Goal: Check status: Check status

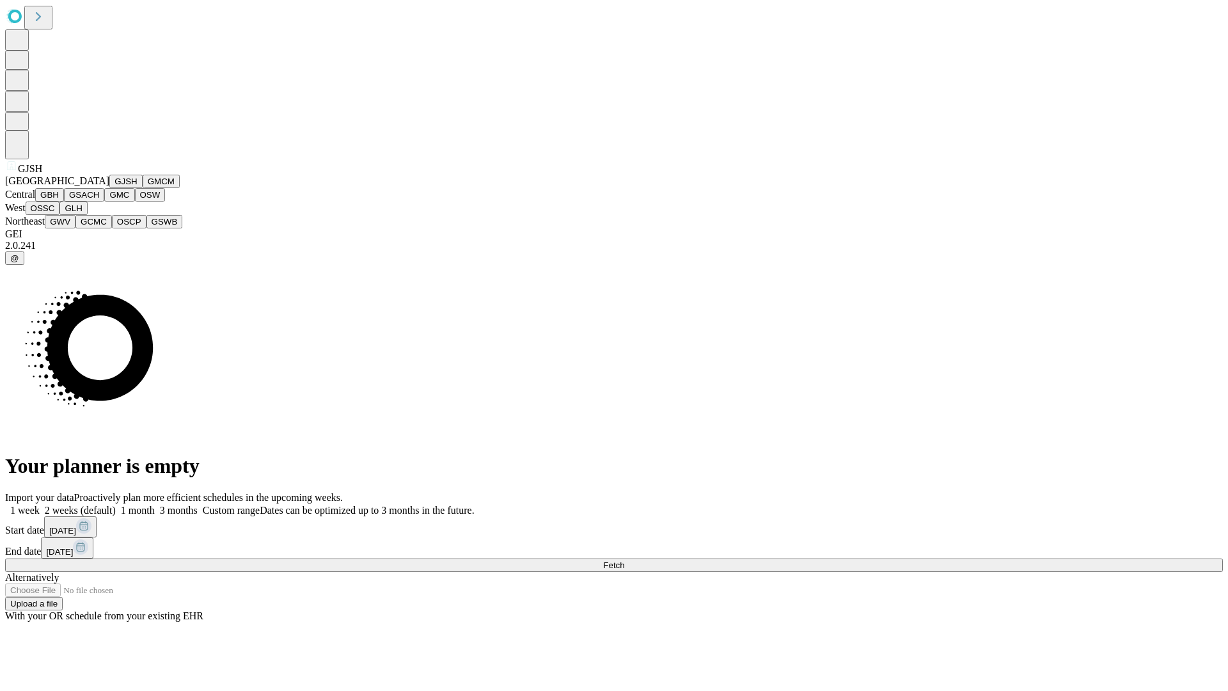
click at [109, 188] on button "GJSH" at bounding box center [125, 181] width 33 height 13
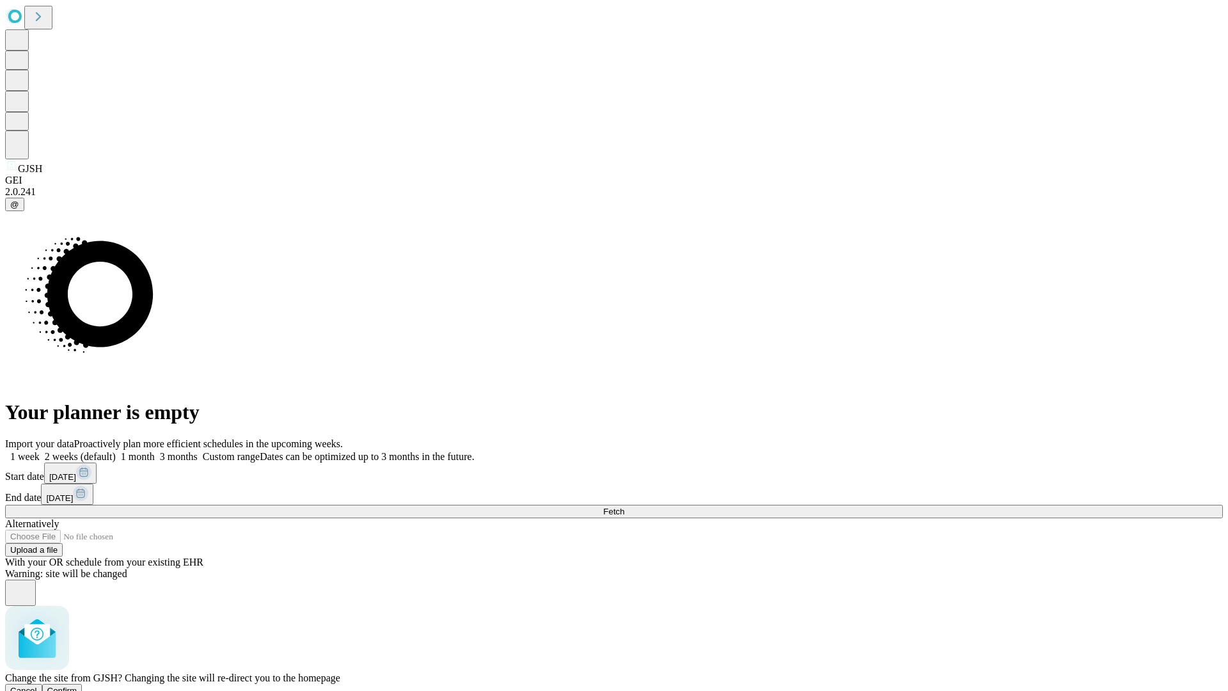
click at [77, 685] on span "Confirm" at bounding box center [62, 690] width 30 height 10
click at [40, 451] on label "1 week" at bounding box center [22, 456] width 35 height 11
click at [624, 506] on span "Fetch" at bounding box center [613, 511] width 21 height 10
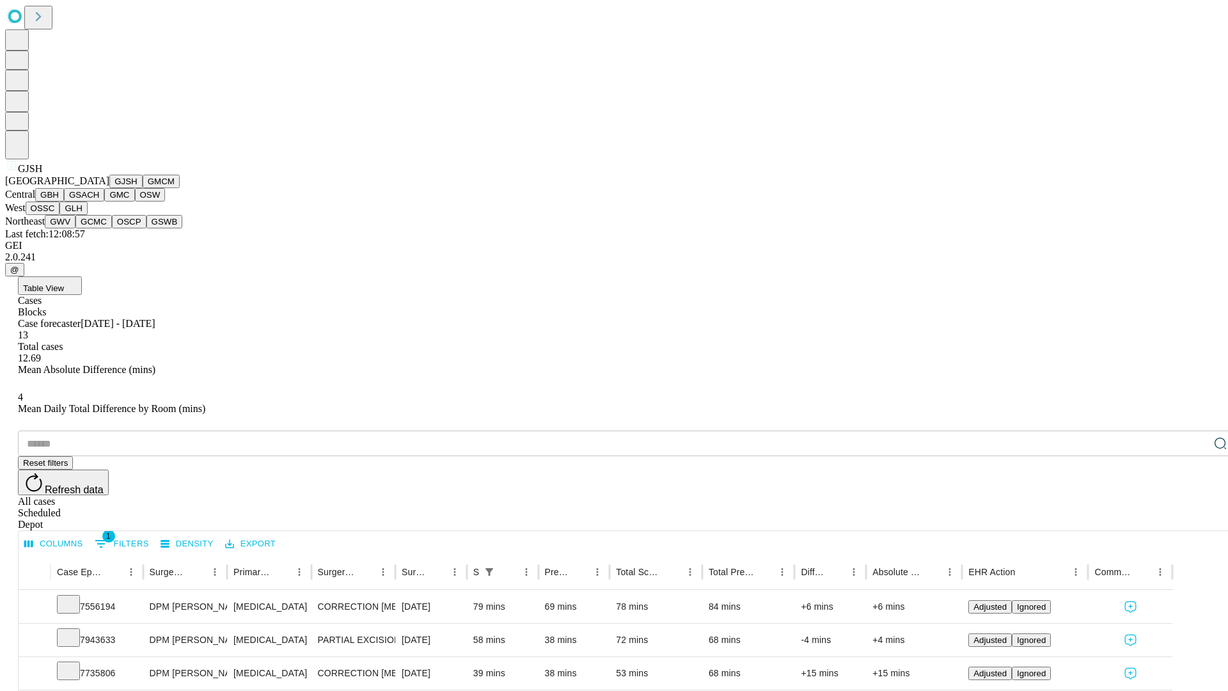
click at [143, 188] on button "GMCM" at bounding box center [161, 181] width 37 height 13
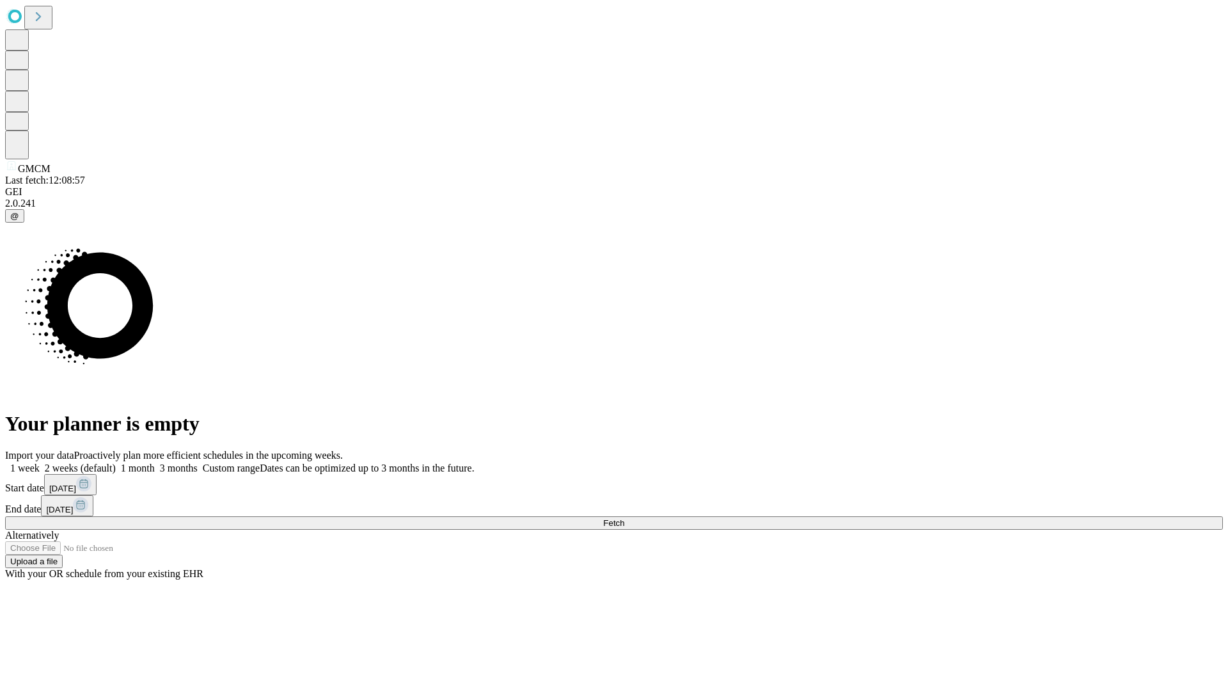
click at [40, 462] on label "1 week" at bounding box center [22, 467] width 35 height 11
click at [624, 518] on span "Fetch" at bounding box center [613, 523] width 21 height 10
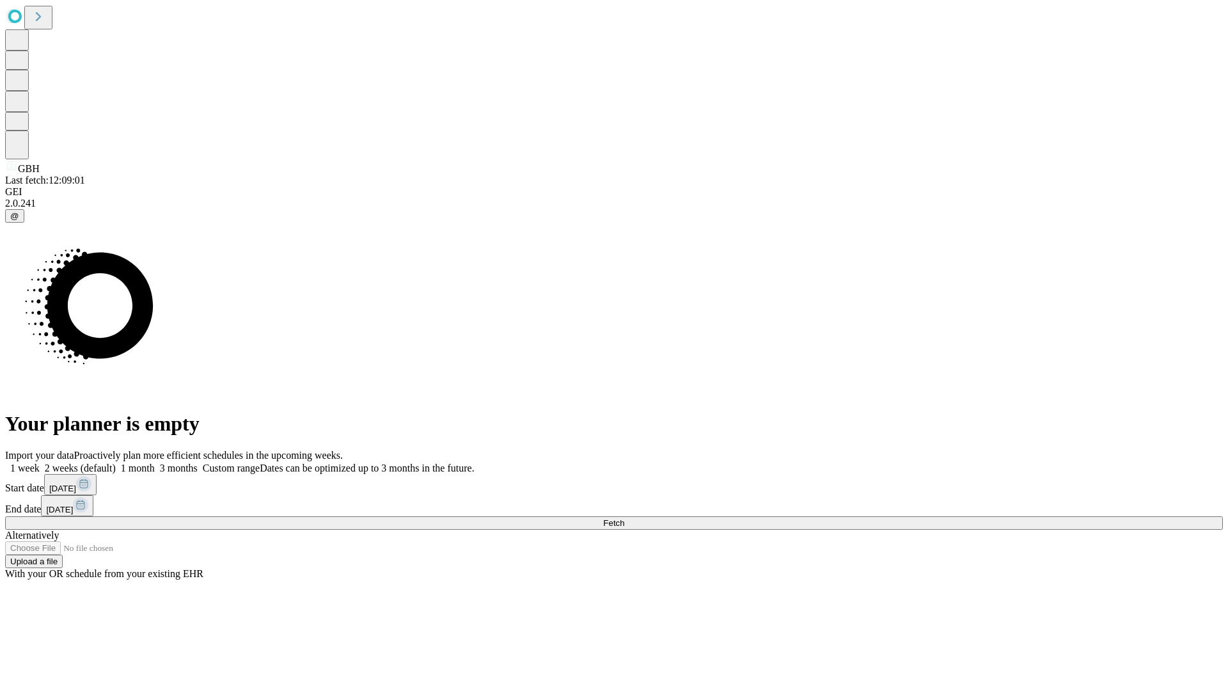
click at [40, 462] on label "1 week" at bounding box center [22, 467] width 35 height 11
click at [624, 518] on span "Fetch" at bounding box center [613, 523] width 21 height 10
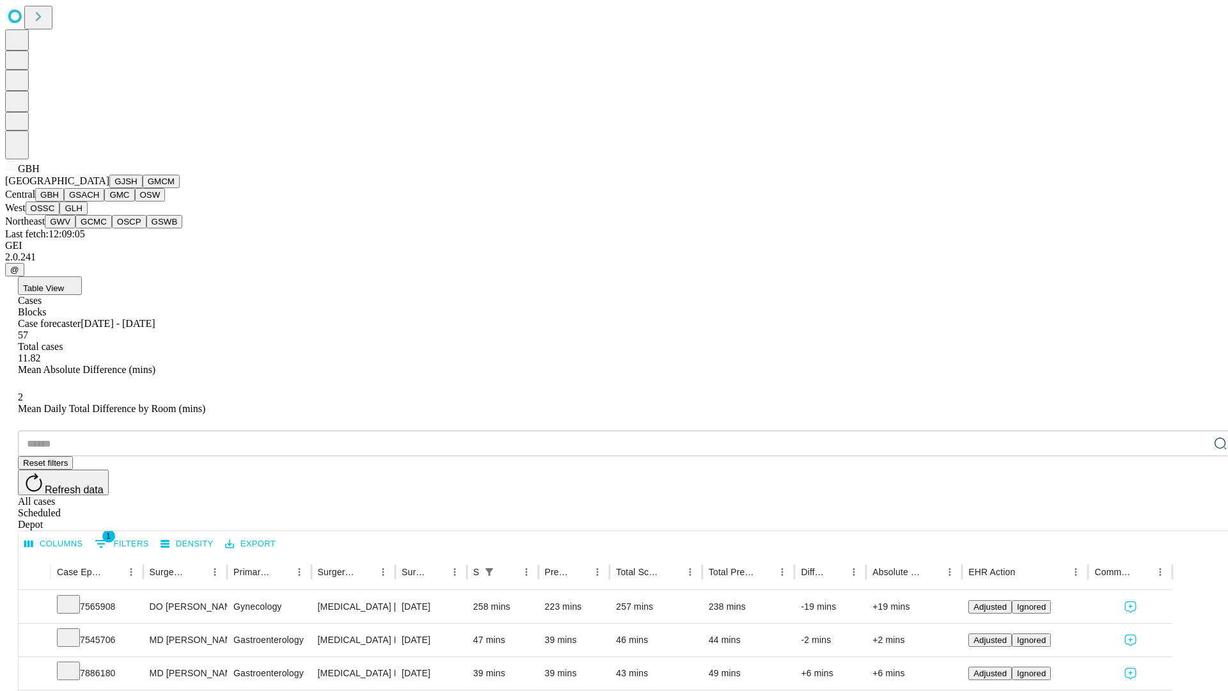
click at [99, 201] on button "GSACH" at bounding box center [84, 194] width 40 height 13
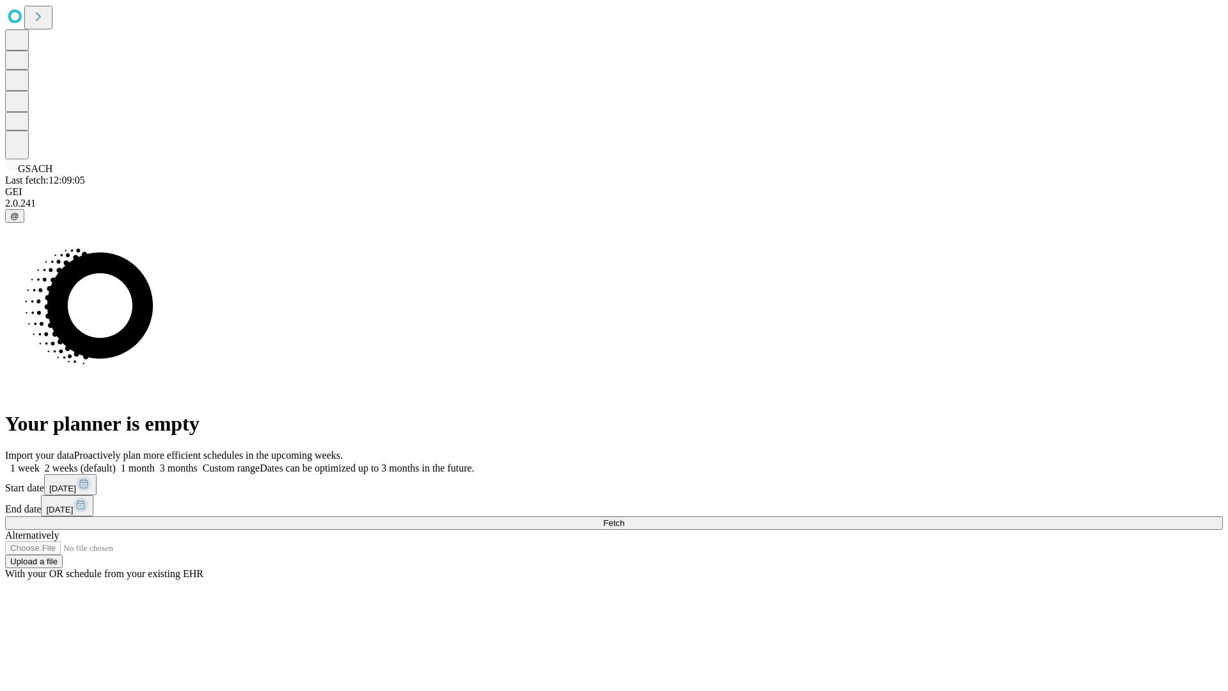
click at [40, 462] on label "1 week" at bounding box center [22, 467] width 35 height 11
click at [624, 518] on span "Fetch" at bounding box center [613, 523] width 21 height 10
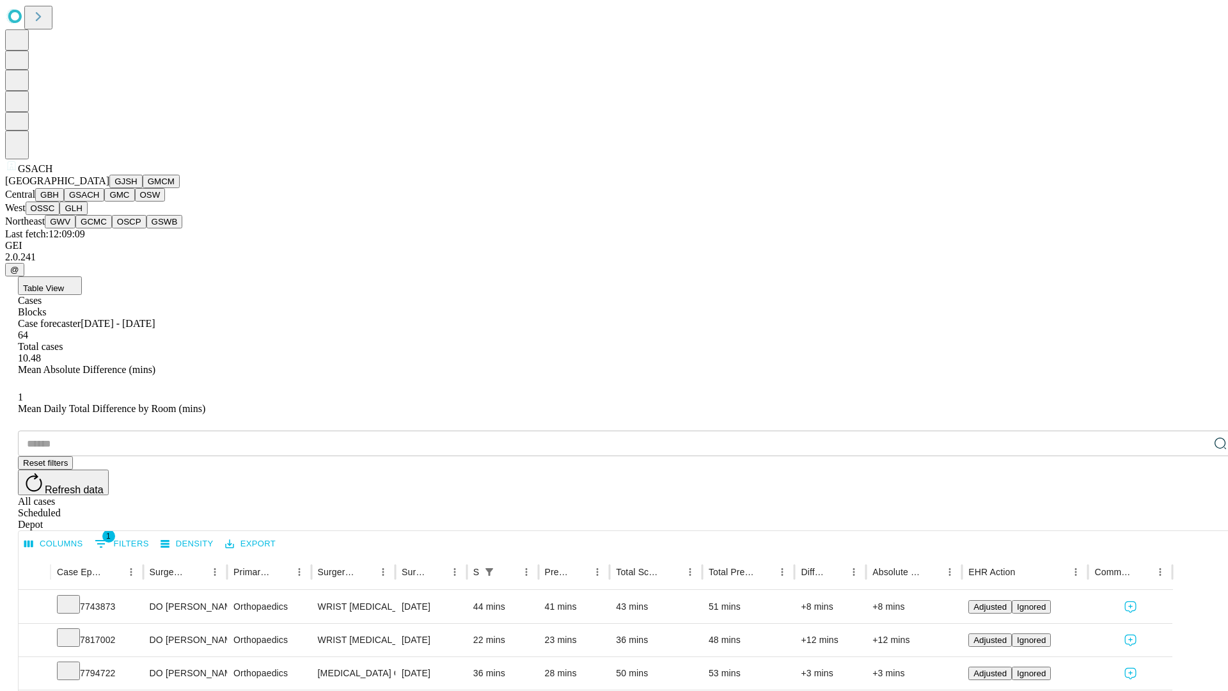
click at [104, 201] on button "GMC" at bounding box center [119, 194] width 30 height 13
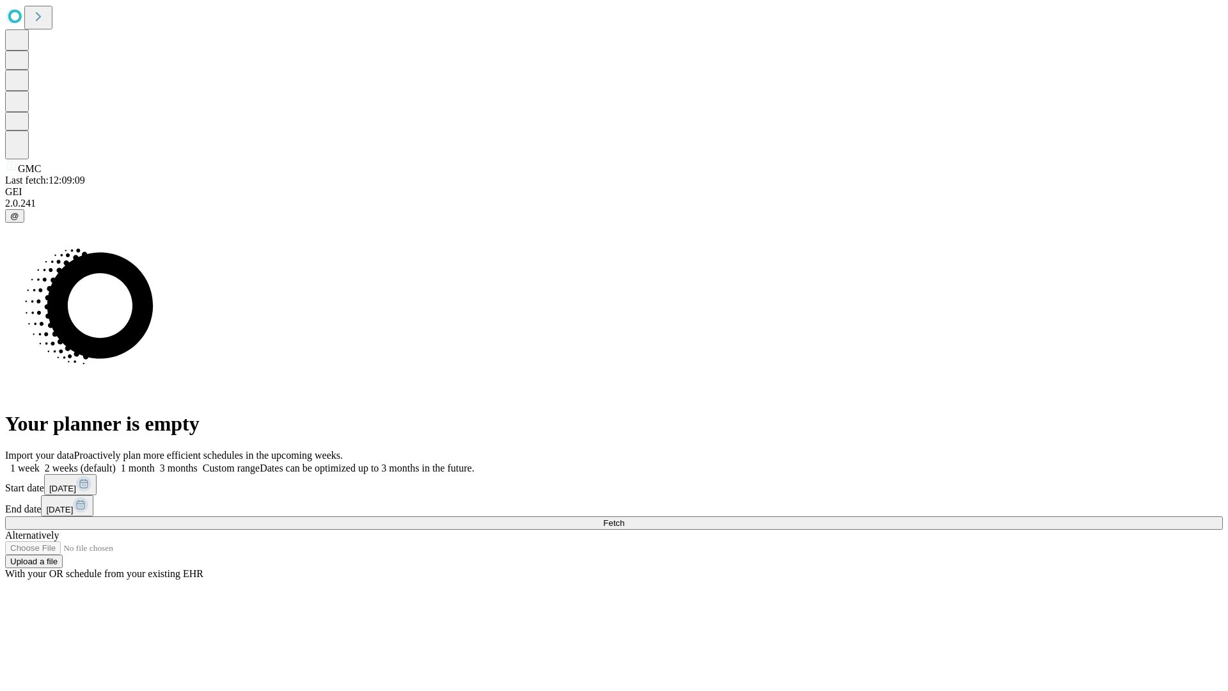
click at [40, 462] on label "1 week" at bounding box center [22, 467] width 35 height 11
click at [624, 518] on span "Fetch" at bounding box center [613, 523] width 21 height 10
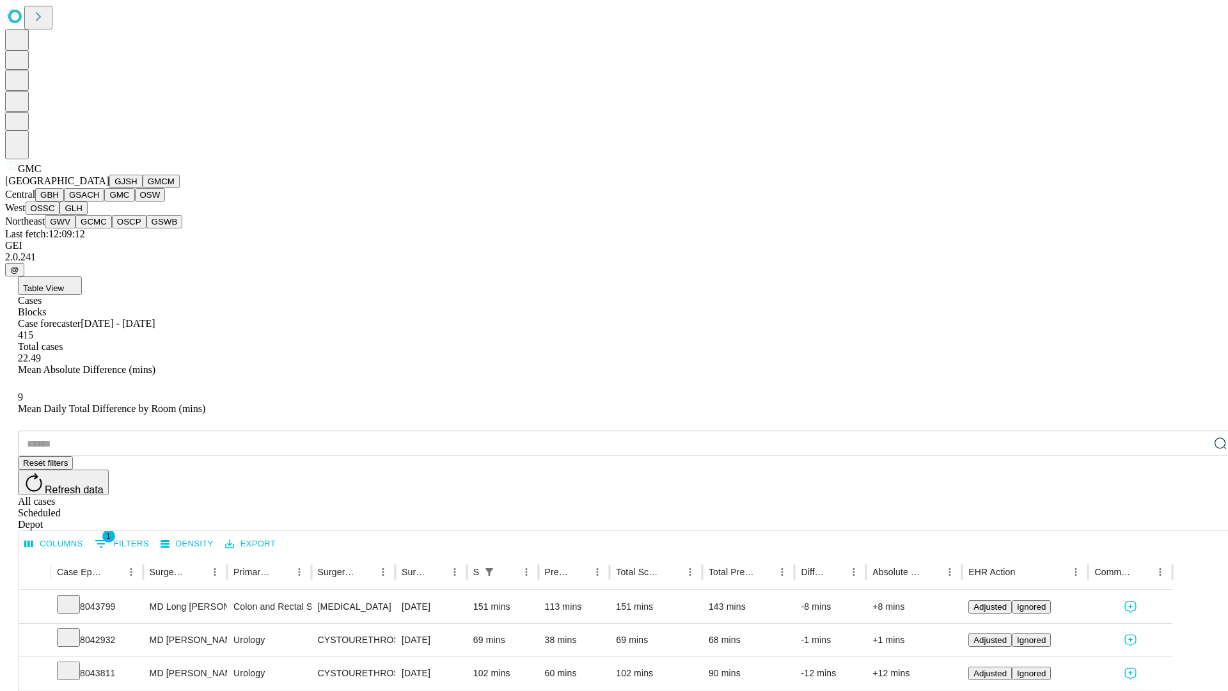
click at [135, 201] on button "OSW" at bounding box center [150, 194] width 31 height 13
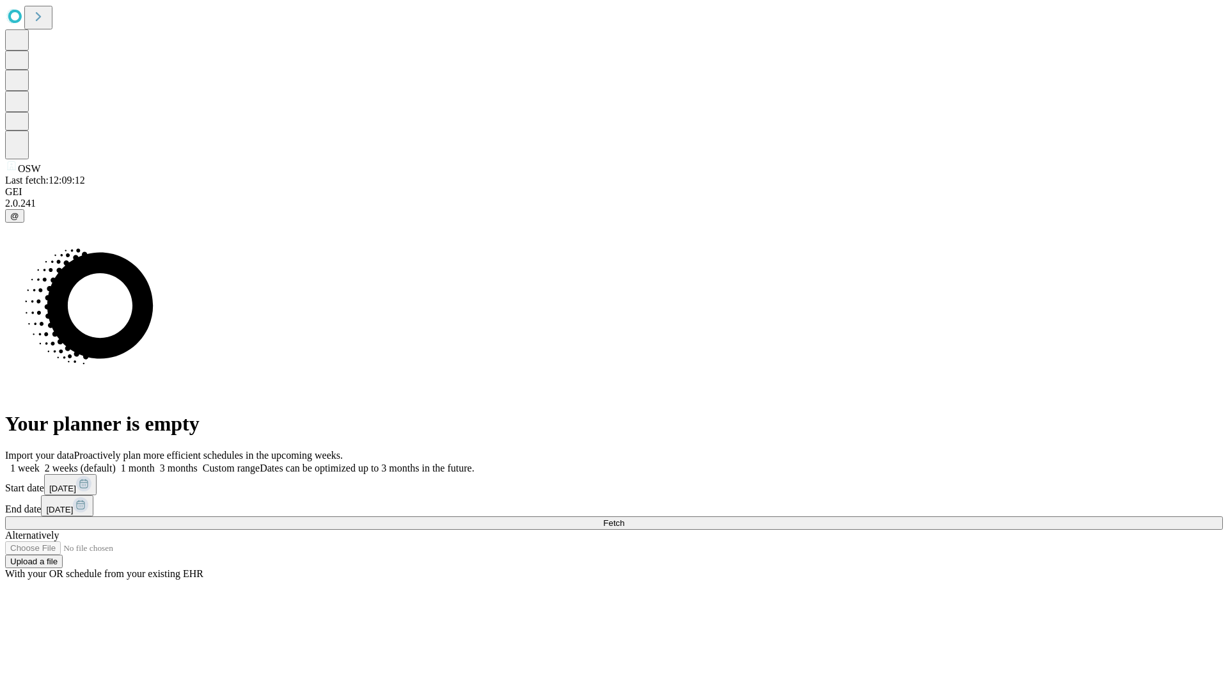
click at [40, 462] on label "1 week" at bounding box center [22, 467] width 35 height 11
click at [624, 518] on span "Fetch" at bounding box center [613, 523] width 21 height 10
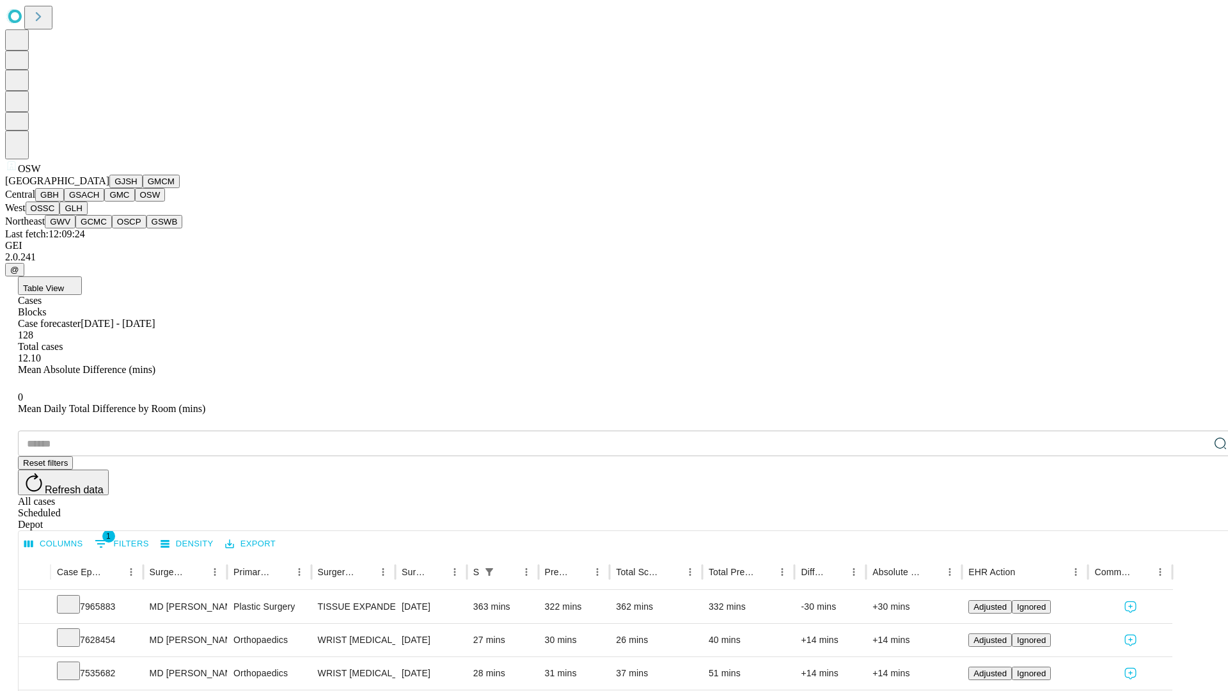
click at [60, 215] on button "OSSC" at bounding box center [43, 207] width 35 height 13
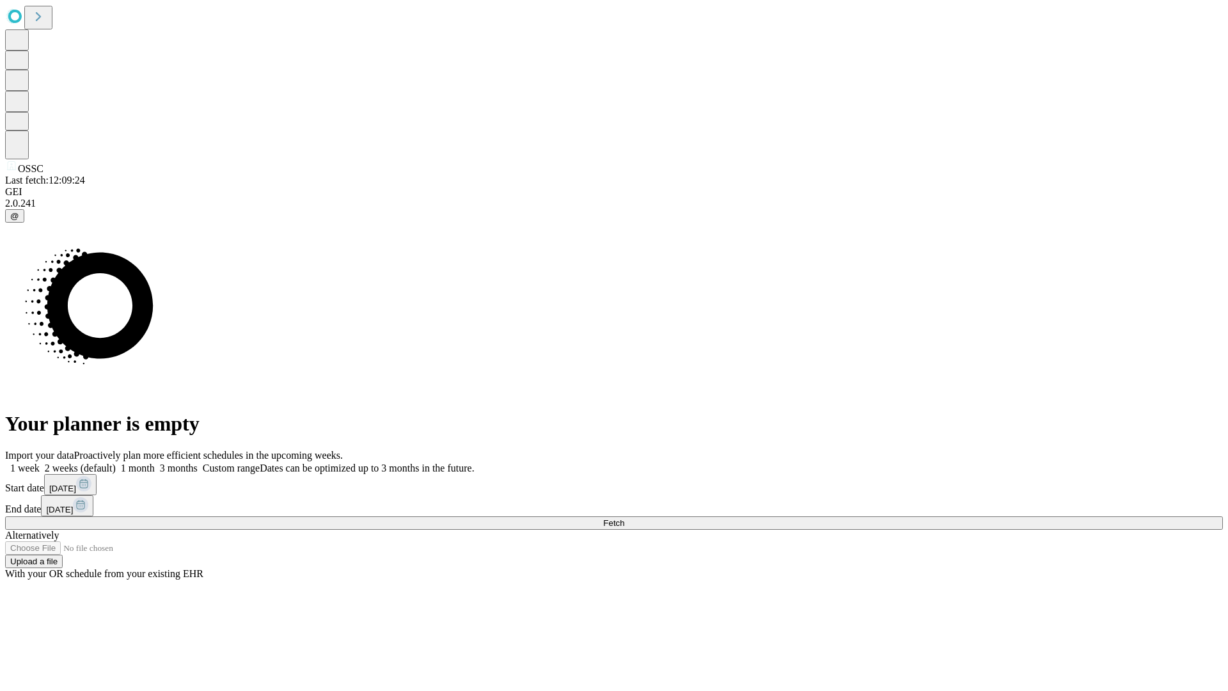
click at [40, 462] on label "1 week" at bounding box center [22, 467] width 35 height 11
click at [624, 518] on span "Fetch" at bounding box center [613, 523] width 21 height 10
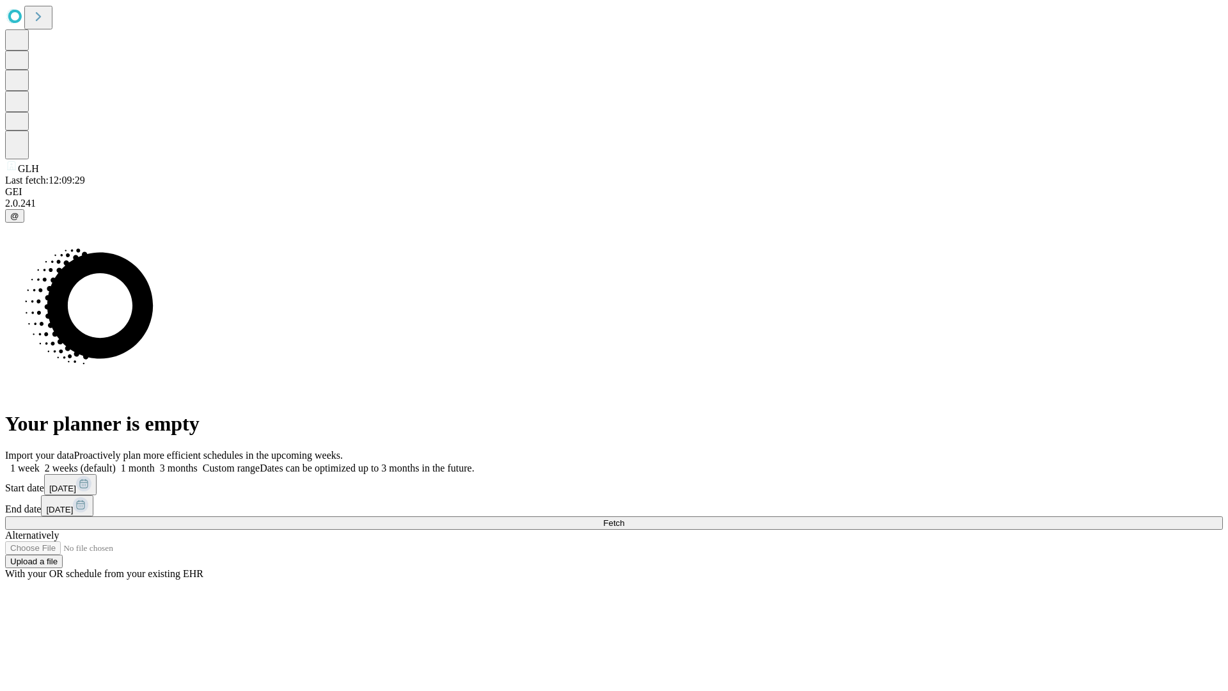
click at [624, 518] on span "Fetch" at bounding box center [613, 523] width 21 height 10
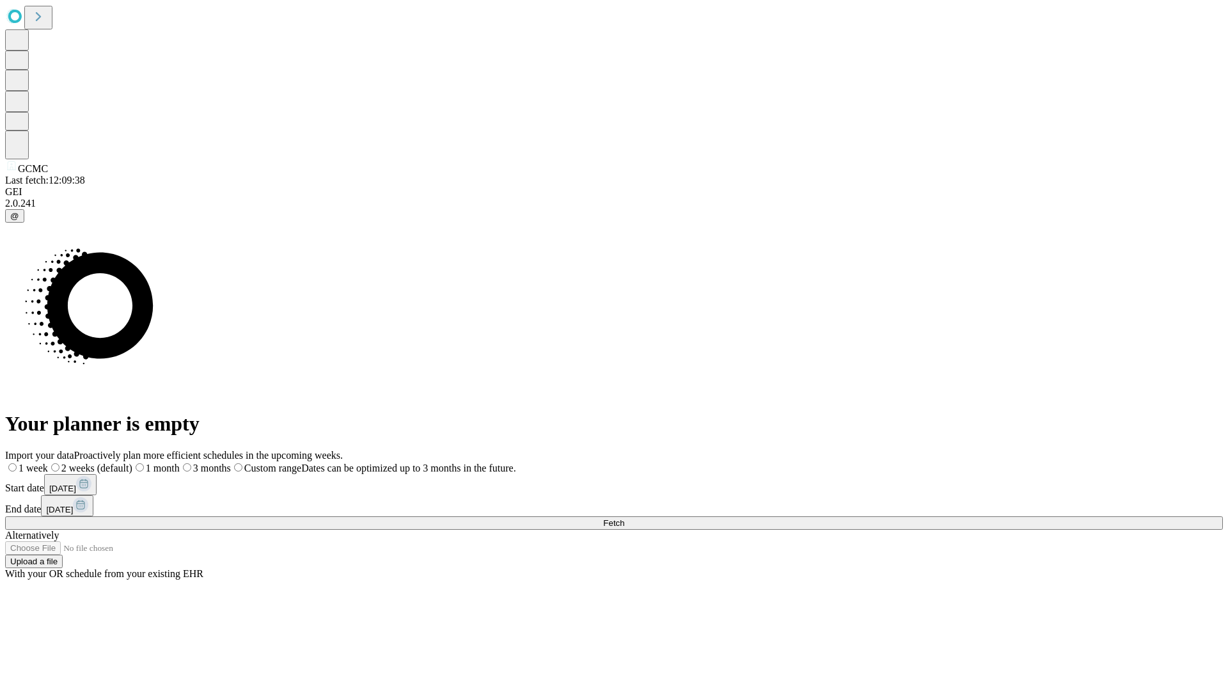
click at [48, 462] on label "1 week" at bounding box center [26, 467] width 43 height 11
click at [624, 518] on span "Fetch" at bounding box center [613, 523] width 21 height 10
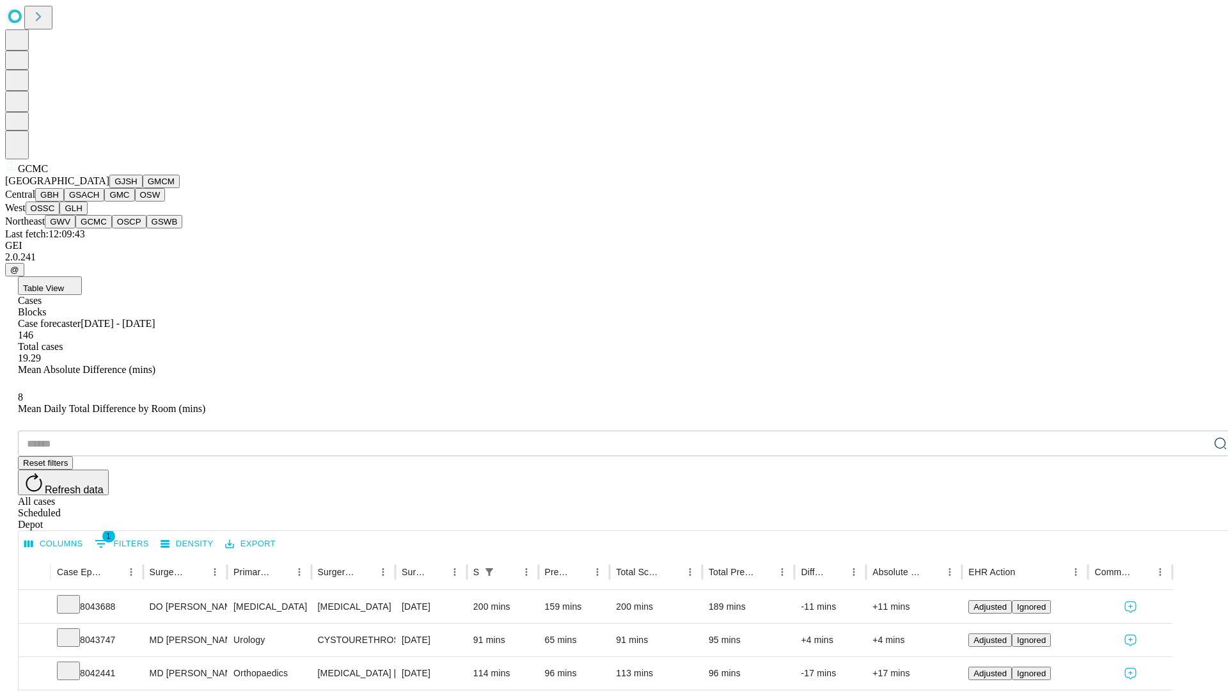
click at [112, 228] on button "OSCP" at bounding box center [129, 221] width 35 height 13
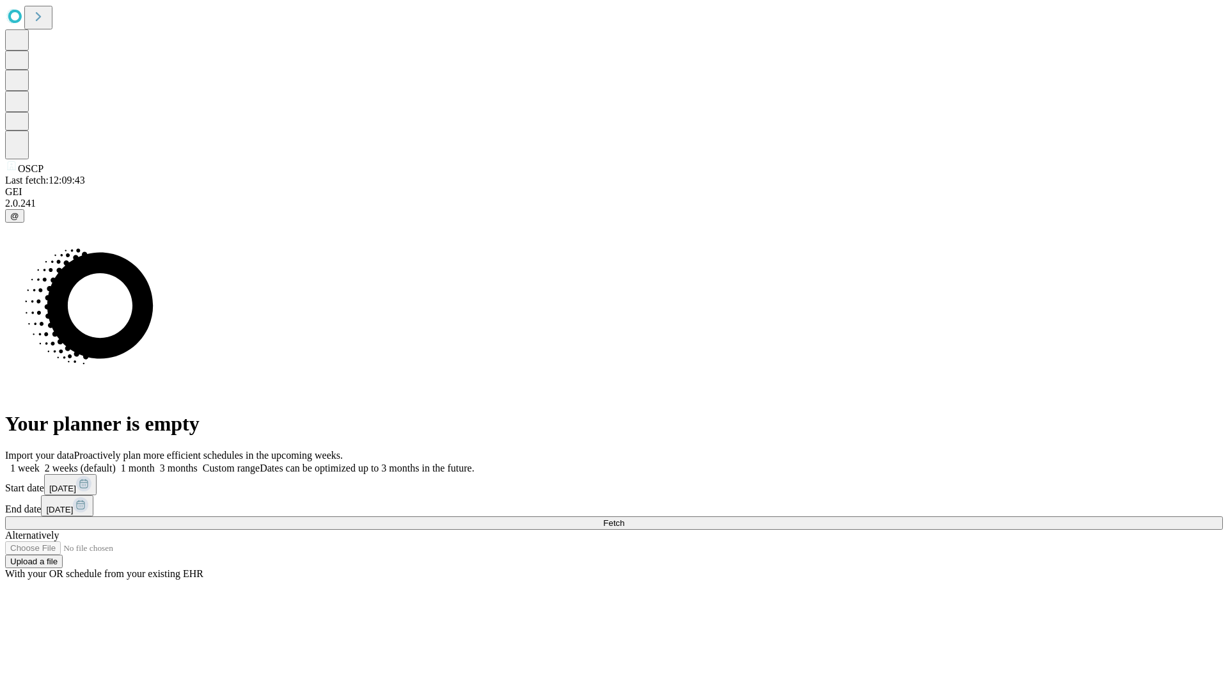
click at [40, 462] on label "1 week" at bounding box center [22, 467] width 35 height 11
click at [624, 518] on span "Fetch" at bounding box center [613, 523] width 21 height 10
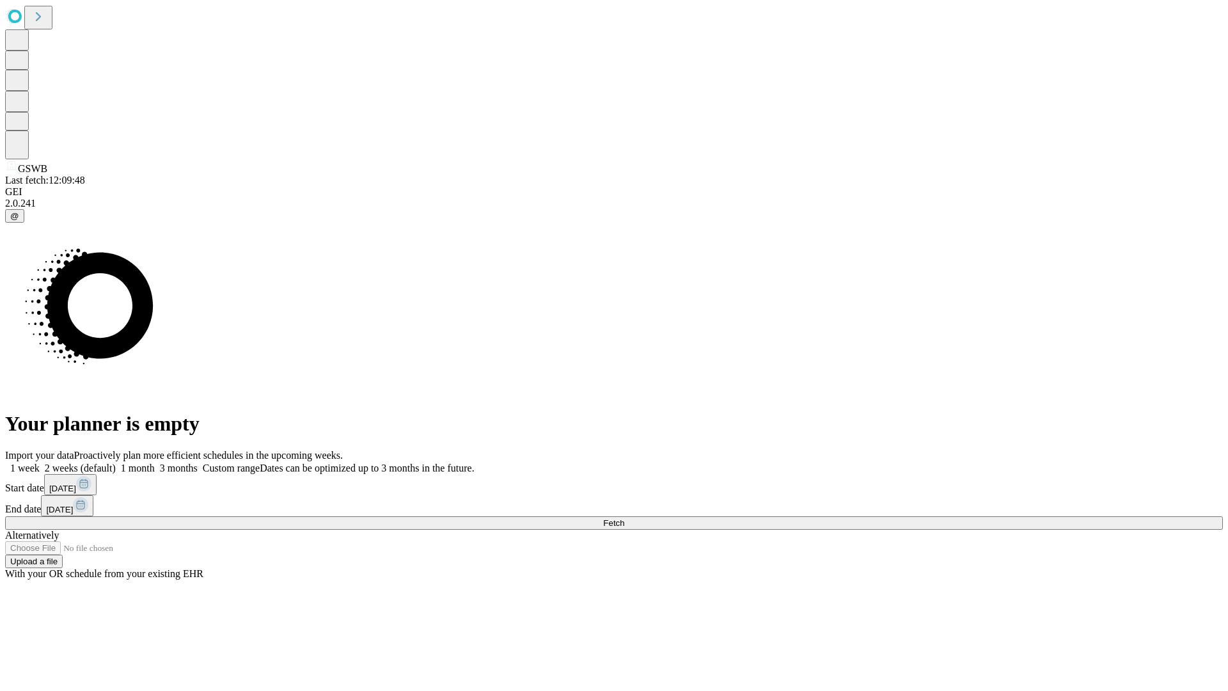
click at [40, 462] on label "1 week" at bounding box center [22, 467] width 35 height 11
click at [624, 518] on span "Fetch" at bounding box center [613, 523] width 21 height 10
